Goal: Task Accomplishment & Management: Manage account settings

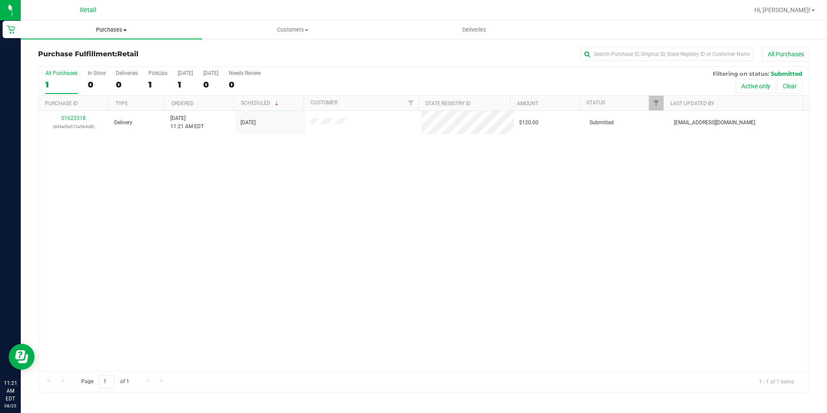
click at [120, 26] on uib-tab-heading "Purchases Summary of purchases Fulfillment All purchases" at bounding box center [111, 30] width 181 height 18
click at [48, 71] on span "All purchases" at bounding box center [51, 72] width 61 height 7
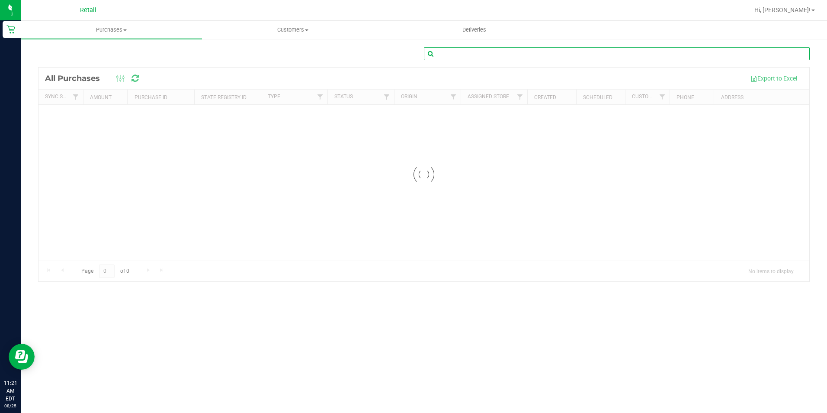
click at [505, 52] on input "text" at bounding box center [617, 53] width 386 height 13
type input "[PERSON_NAME]"
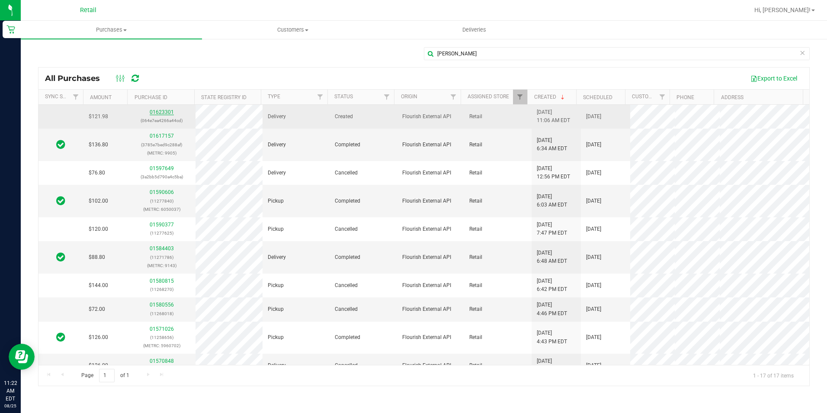
click at [159, 112] on link "01623301" at bounding box center [162, 112] width 24 height 6
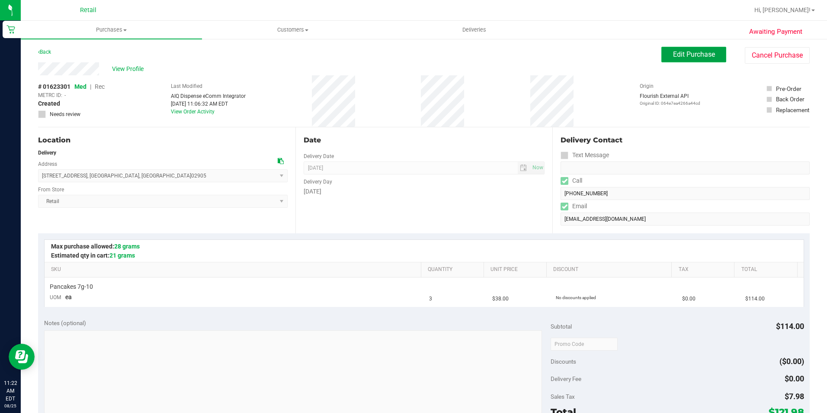
click at [689, 56] on span "Edit Purchase" at bounding box center [694, 54] width 42 height 8
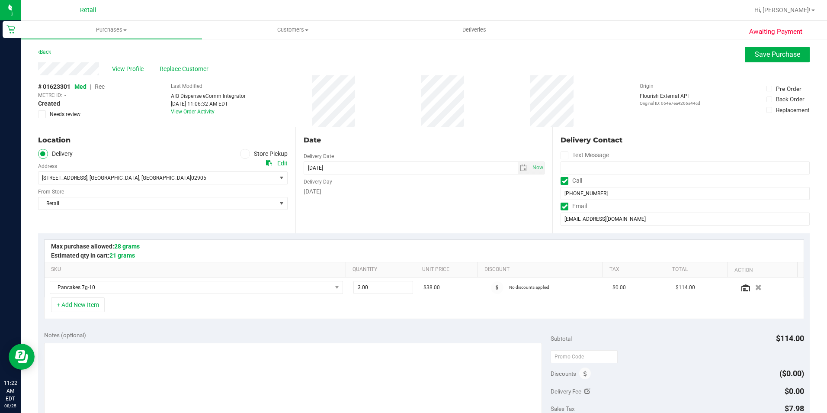
click at [97, 86] on span "Rec" at bounding box center [100, 86] width 10 height 7
click at [756, 59] on button "Save Purchase" at bounding box center [777, 55] width 65 height 16
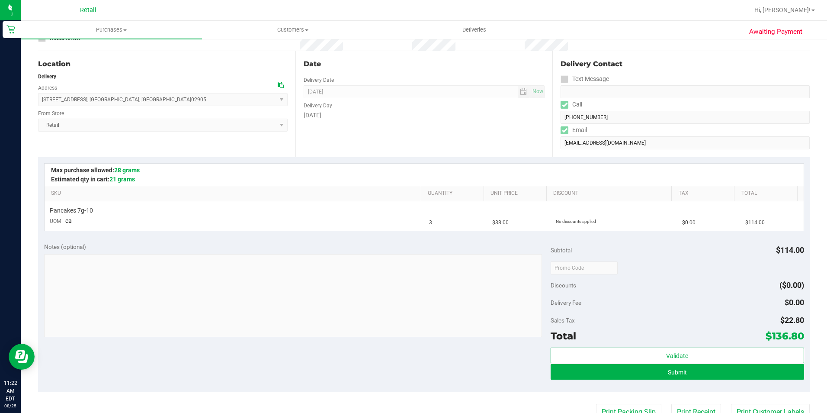
scroll to position [86, 0]
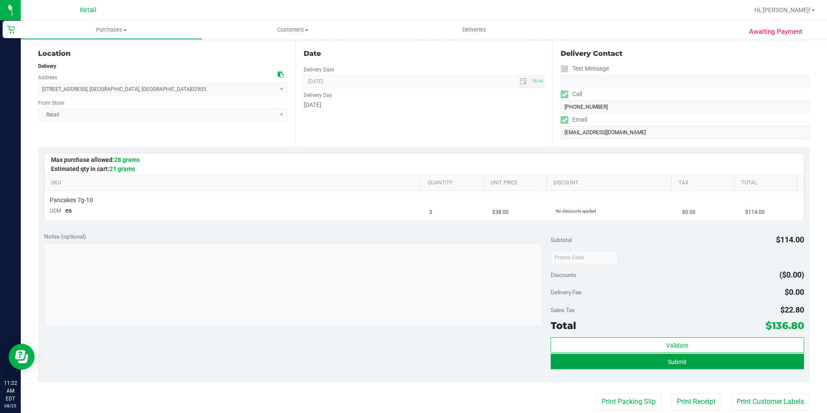
click at [693, 363] on button "Submit" at bounding box center [677, 361] width 253 height 16
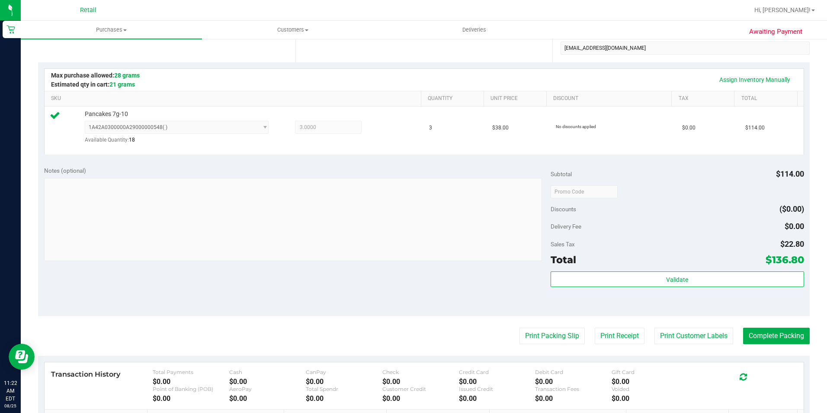
scroll to position [173, 0]
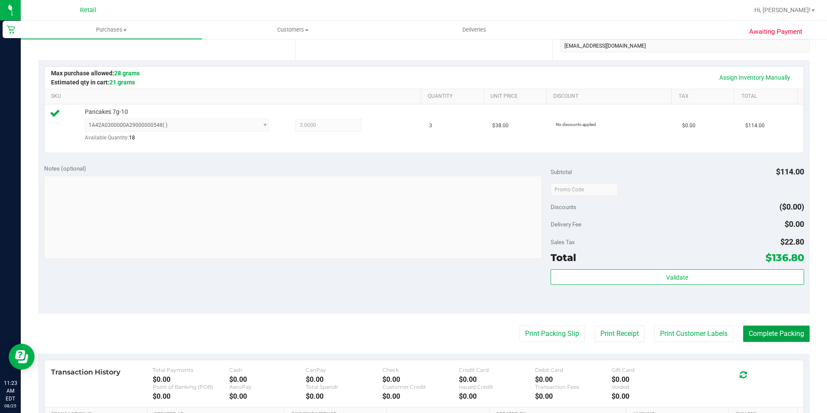
drag, startPoint x: 758, startPoint y: 335, endPoint x: 737, endPoint y: 336, distance: 20.8
click at [743, 336] on button "Complete Packing" at bounding box center [776, 333] width 67 height 16
